Goal: Task Accomplishment & Management: Complete application form

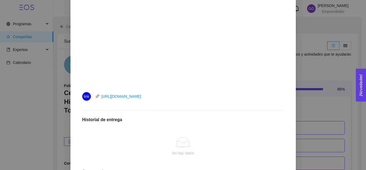
scroll to position [168, 0]
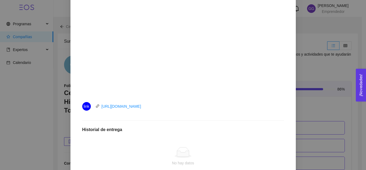
click at [186, 99] on li "link [URL][DOMAIN_NAME]" at bounding box center [183, 106] width 202 height 15
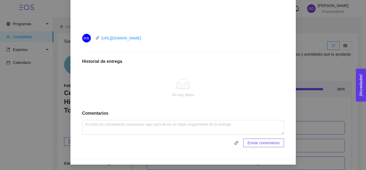
scroll to position [237, 0]
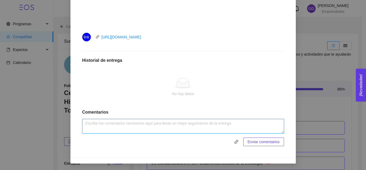
click at [159, 125] on textarea at bounding box center [183, 126] width 202 height 14
type textarea "Actividad realizada."
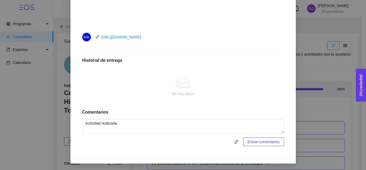
click at [254, 142] on span "Enviar comentarios" at bounding box center [264, 142] width 32 height 6
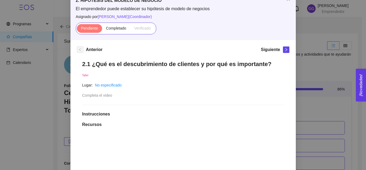
scroll to position [33, 0]
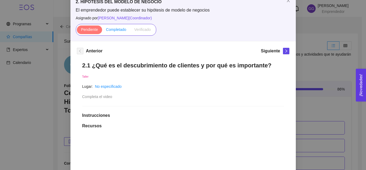
click at [117, 28] on span "Completado" at bounding box center [116, 29] width 20 height 4
click at [102, 31] on input "Completado" at bounding box center [102, 31] width 0 height 0
click at [284, 51] on icon "right" at bounding box center [286, 51] width 4 height 4
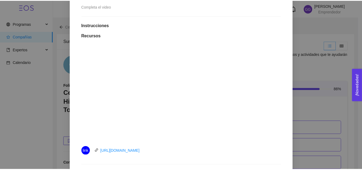
scroll to position [124, 0]
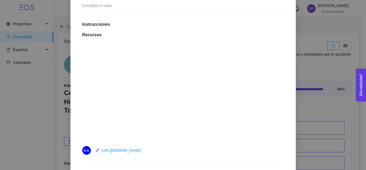
click at [133, 163] on div "2.2 Estableciendo hipótesis del modelo de negocios Taller Lugar: No especificad…" at bounding box center [183, 114] width 212 height 299
drag, startPoint x: 362, startPoint y: 62, endPoint x: 361, endPoint y: 49, distance: 12.3
click at [361, 49] on div "2. HIPÓTESIS DEL MODELO DE NEGOCIO El emprendedor puede establecer su hipótesis…" at bounding box center [183, 85] width 366 height 170
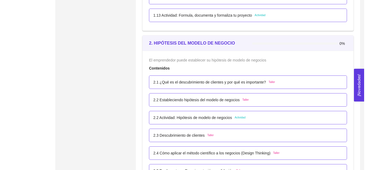
scroll to position [488, 0]
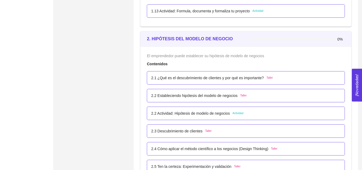
click at [205, 94] on p "2.2 Estableciendo hipótesis del modelo de negocios" at bounding box center [194, 95] width 86 height 6
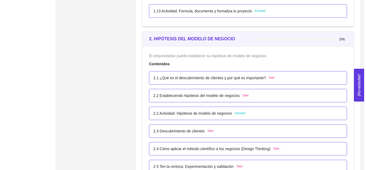
scroll to position [0, 0]
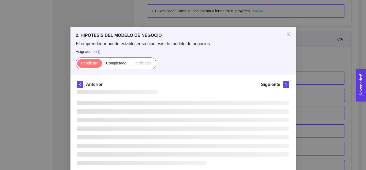
click at [205, 94] on div at bounding box center [183, 129] width 212 height 79
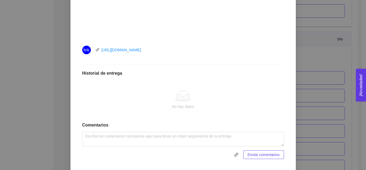
scroll to position [237, 0]
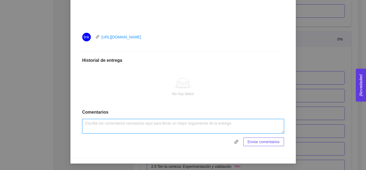
click at [152, 126] on textarea at bounding box center [183, 126] width 202 height 14
click at [85, 123] on textarea "actividad realizada." at bounding box center [183, 126] width 202 height 14
type textarea "Actividad realizada."
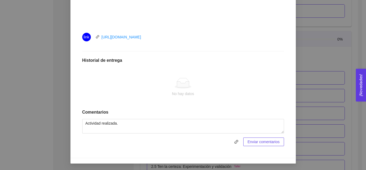
click at [257, 142] on span "Enviar comentarios" at bounding box center [264, 142] width 32 height 6
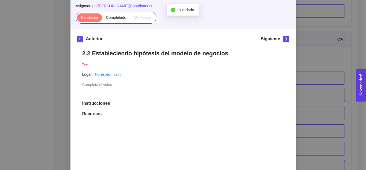
scroll to position [44, 0]
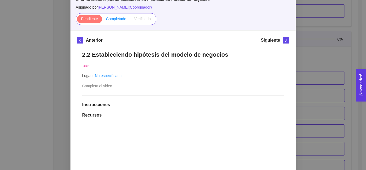
click at [113, 18] on span "Completado" at bounding box center [116, 19] width 20 height 4
click at [102, 20] on input "Completado" at bounding box center [102, 20] width 0 height 0
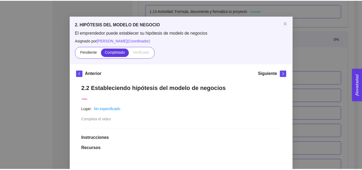
scroll to position [0, 0]
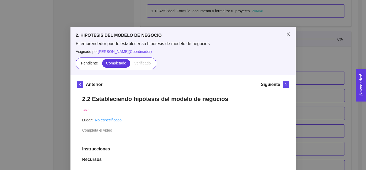
click at [286, 33] on icon "close" at bounding box center [288, 34] width 4 height 4
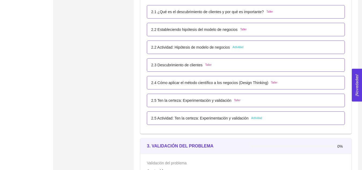
scroll to position [529, 0]
